Goal: Task Accomplishment & Management: Use online tool/utility

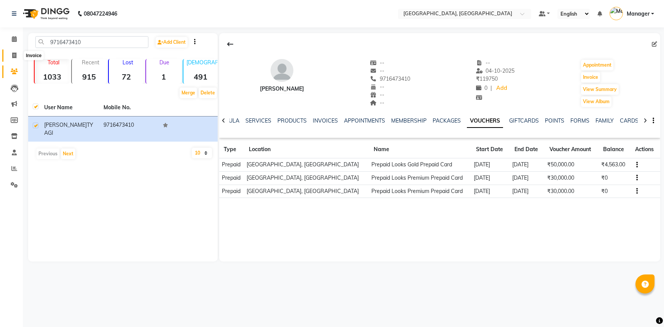
click at [10, 54] on span at bounding box center [14, 55] width 13 height 9
select select "service"
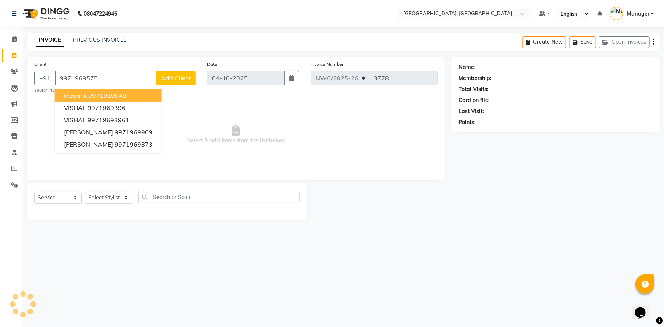
type input "9971969575"
click at [163, 119] on span "Select & add items from the list below" at bounding box center [236, 135] width 404 height 76
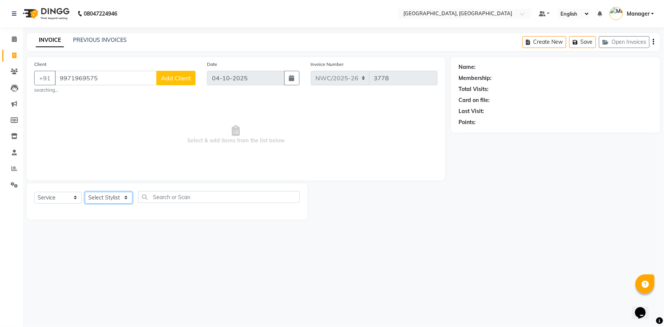
click at [116, 197] on select "Select Stylist Aneeta Ankush-pdct Arshad_asst Arun_pdct Ashish_asst Counter_Sal…" at bounding box center [109, 198] width 48 height 12
select select "84834"
click at [85, 192] on select "Select Stylist Aneeta Ankush-pdct Arshad_asst Arun_pdct Ashish_asst Counter_Sal…" at bounding box center [109, 198] width 48 height 12
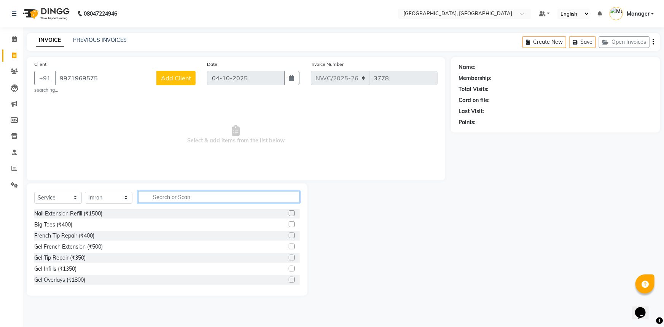
click at [180, 199] on input "text" at bounding box center [219, 197] width 162 height 12
type input "CUT"
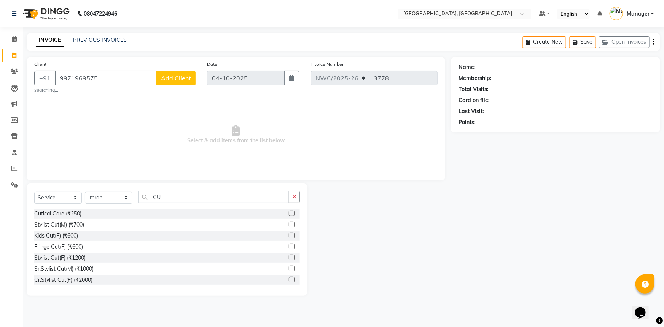
click at [289, 225] on label at bounding box center [292, 225] width 6 height 6
click at [289, 225] on input "checkbox" at bounding box center [291, 224] width 5 height 5
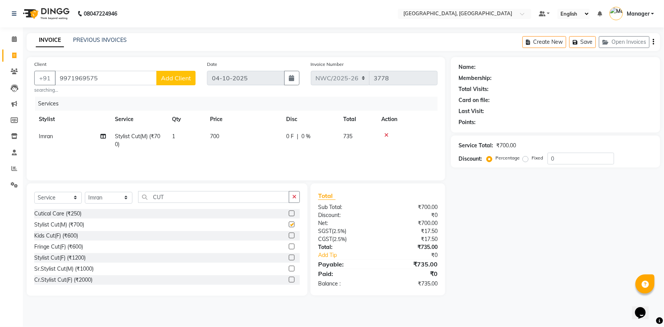
checkbox input "false"
click at [236, 135] on td "700" at bounding box center [244, 140] width 76 height 25
select select "84834"
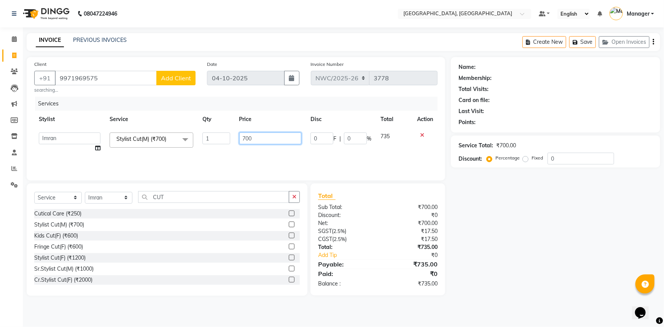
click at [248, 137] on input "700" at bounding box center [270, 138] width 62 height 12
type input "500"
click at [307, 147] on td "0 F | 0 %" at bounding box center [341, 142] width 70 height 29
select select "84834"
click at [180, 78] on span "Add Client" at bounding box center [176, 78] width 30 height 8
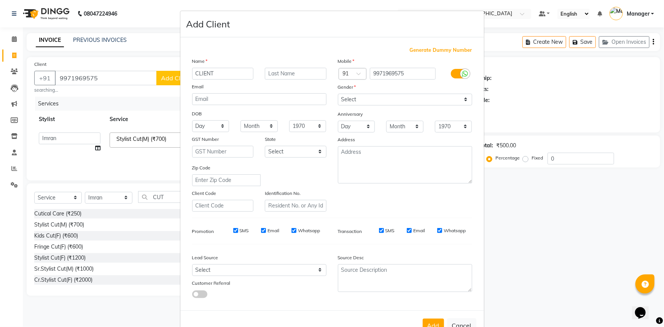
type input "CLIENT"
click at [350, 163] on textarea at bounding box center [405, 164] width 134 height 37
click at [359, 100] on select "Select Male Female Other Prefer Not To Say" at bounding box center [405, 100] width 134 height 12
select select "female"
click at [338, 94] on select "Select Male Female Other Prefer Not To Say" at bounding box center [405, 100] width 134 height 12
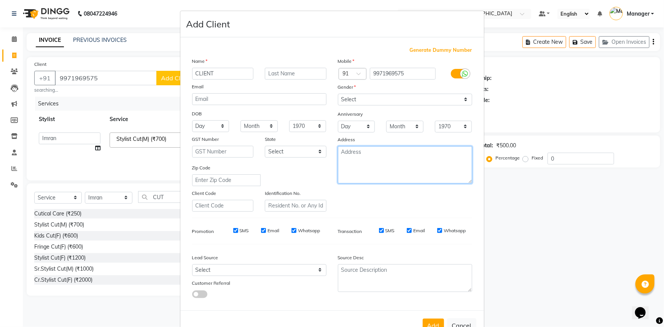
click at [354, 160] on textarea at bounding box center [405, 164] width 134 height 37
type textarea "w"
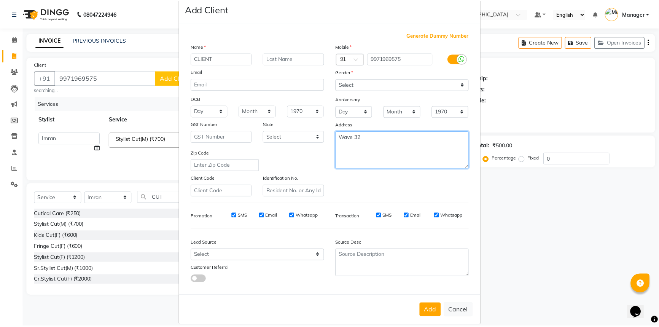
scroll to position [27, 0]
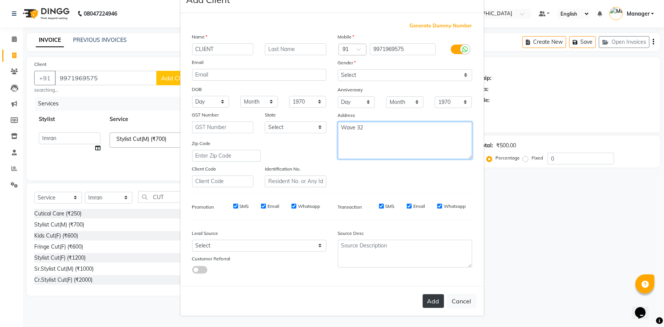
type textarea "Wave 32"
click at [428, 302] on button "Add" at bounding box center [433, 301] width 21 height 14
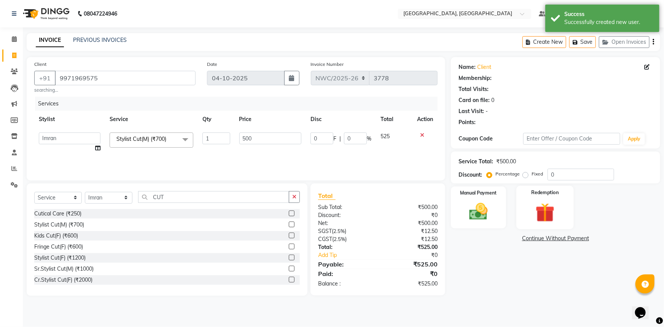
click at [496, 208] on div "Manual Payment" at bounding box center [478, 208] width 55 height 42
select select "1: Object"
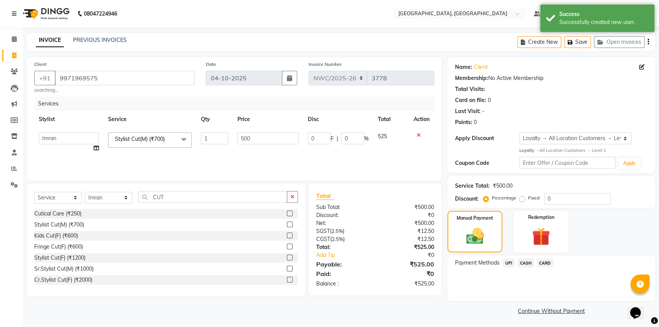
click at [525, 264] on span "CASH" at bounding box center [526, 263] width 16 height 9
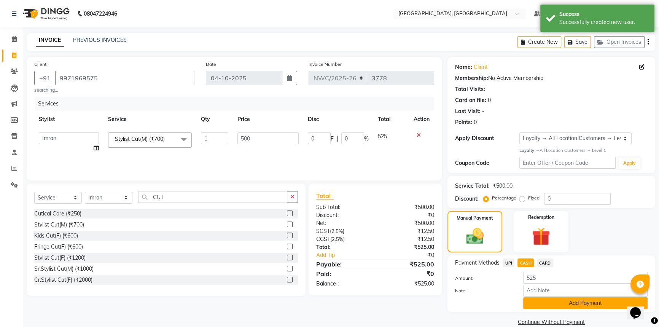
click at [543, 305] on button "Add Payment" at bounding box center [585, 303] width 124 height 12
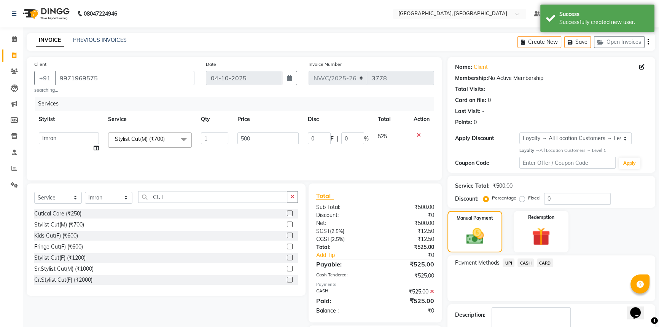
scroll to position [44, 0]
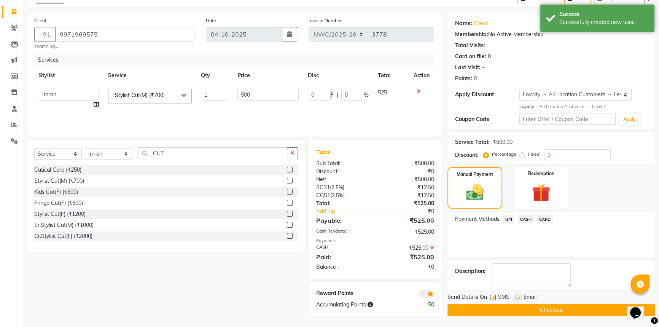
click at [532, 311] on button "Checkout" at bounding box center [552, 310] width 208 height 12
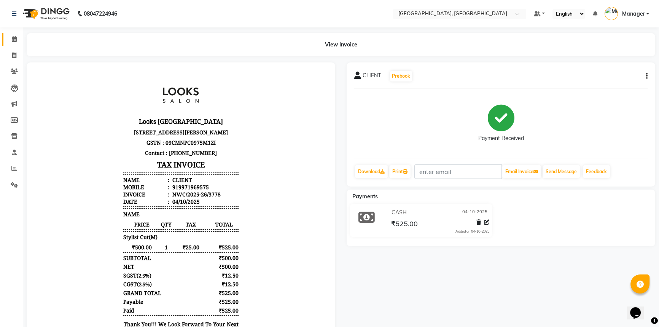
click at [13, 38] on icon at bounding box center [14, 39] width 5 height 6
